Goal: Transaction & Acquisition: Book appointment/travel/reservation

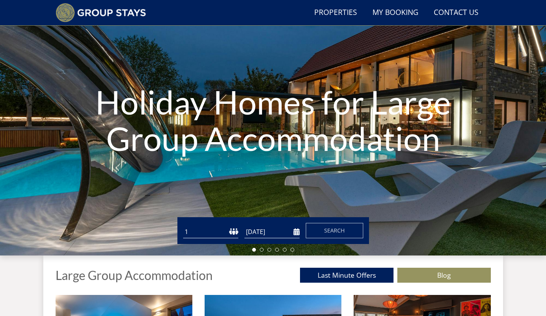
scroll to position [81, 0]
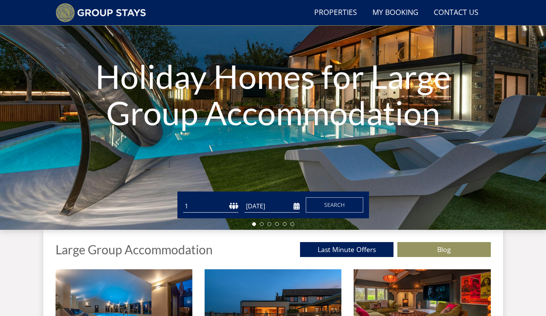
click at [218, 209] on select "1 2 3 4 5 6 7 8 9 10 11 12 13 14 15 16 17 18 19 20 21 22 23 24 25 26 27 28 29 3…" at bounding box center [210, 206] width 55 height 13
select select "28"
click at [183, 200] on select "1 2 3 4 5 6 7 8 9 10 11 12 13 14 15 16 17 18 19 20 21 22 23 24 25 26 27 28 29 3…" at bounding box center [210, 206] width 55 height 13
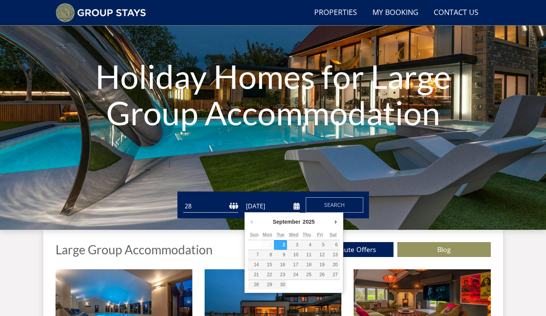
click at [286, 212] on input "[DATE]" at bounding box center [271, 206] width 55 height 13
type input "[DATE]"
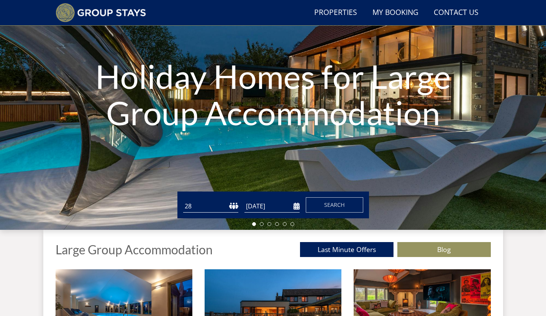
click at [328, 208] on span "Search" at bounding box center [334, 204] width 21 height 7
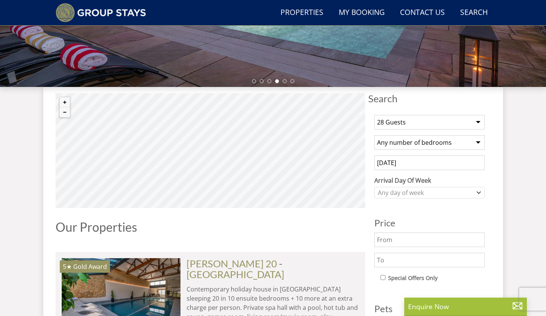
scroll to position [128, 0]
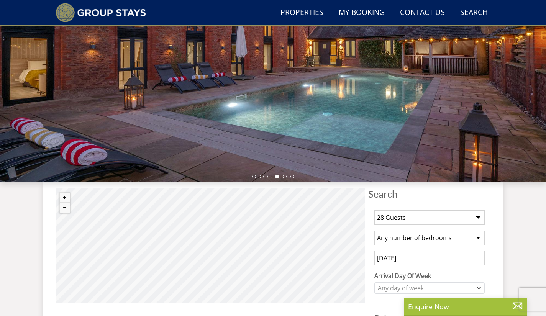
select select "28"
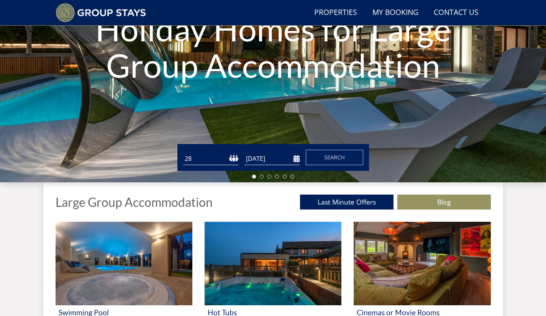
scroll to position [81, 0]
